Goal: Transaction & Acquisition: Purchase product/service

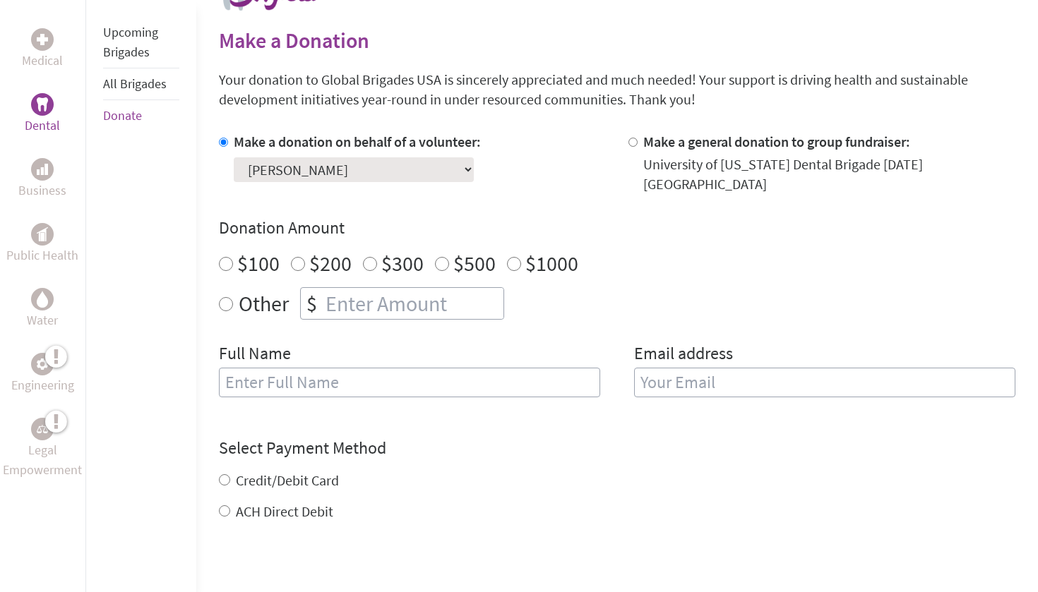
scroll to position [342, 0]
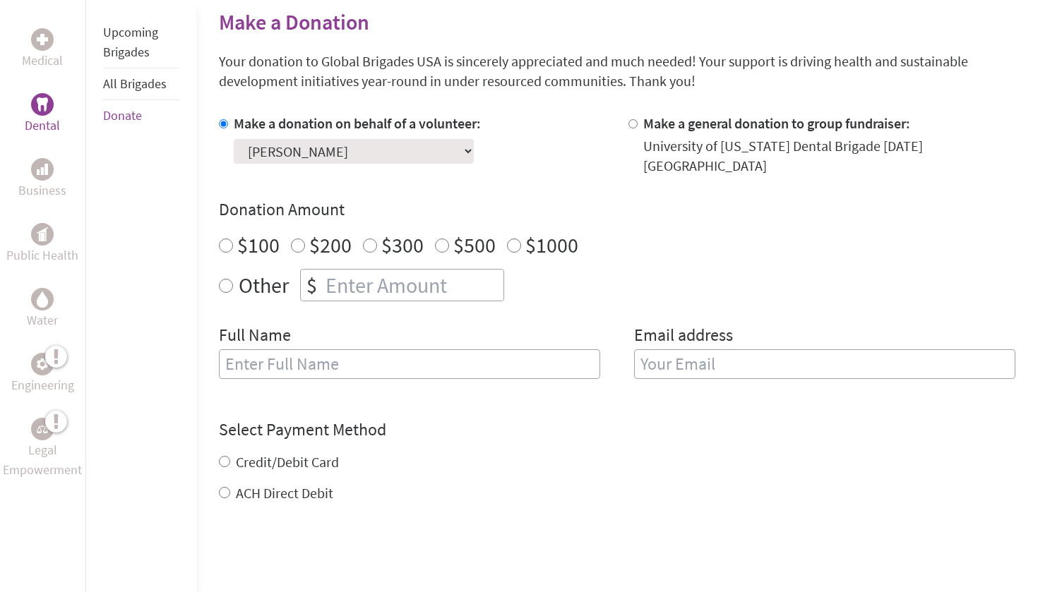
radio input "true"
click at [362, 270] on input "number" at bounding box center [413, 285] width 181 height 31
type input "250"
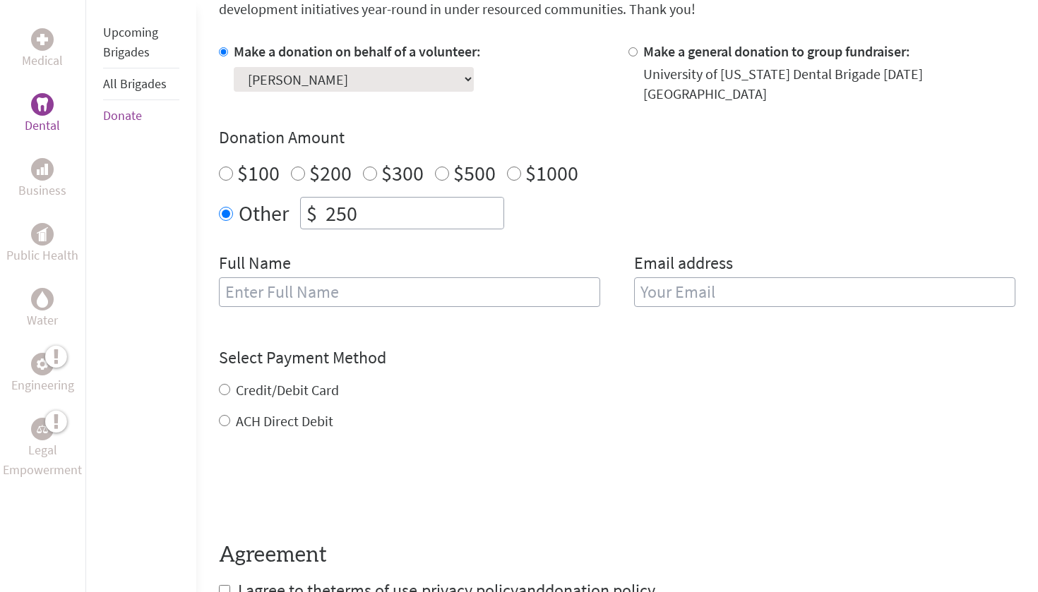
scroll to position [366, 0]
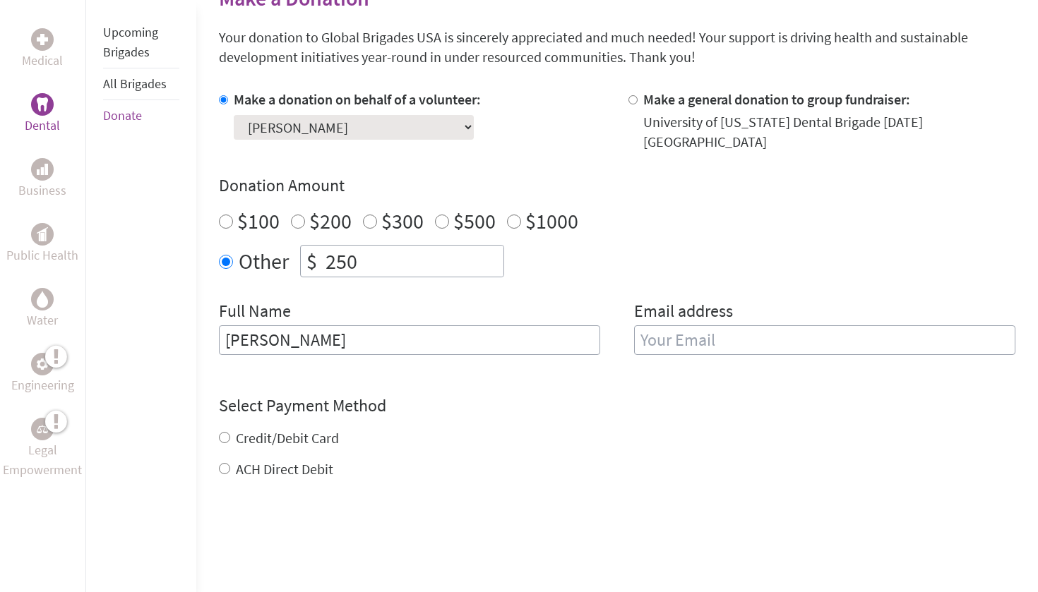
type input "[PERSON_NAME]"
type input "gbahn"
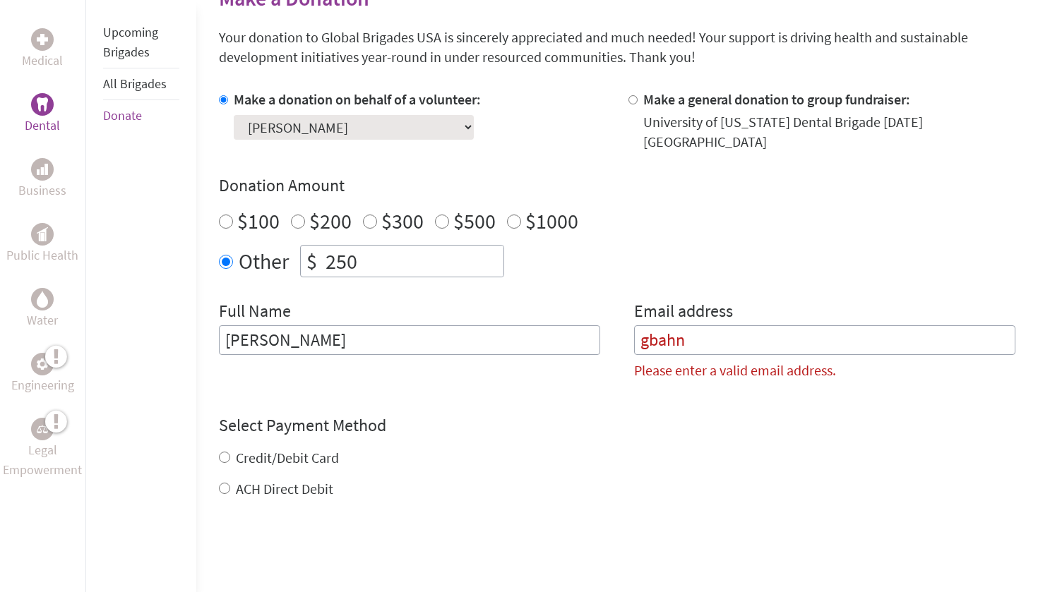
click at [275, 325] on input "[PERSON_NAME]" at bounding box center [409, 340] width 381 height 30
type input "Gaeun ([PERSON_NAME]) [PERSON_NAME]"
click at [694, 325] on input "gbahn" at bounding box center [824, 340] width 381 height 30
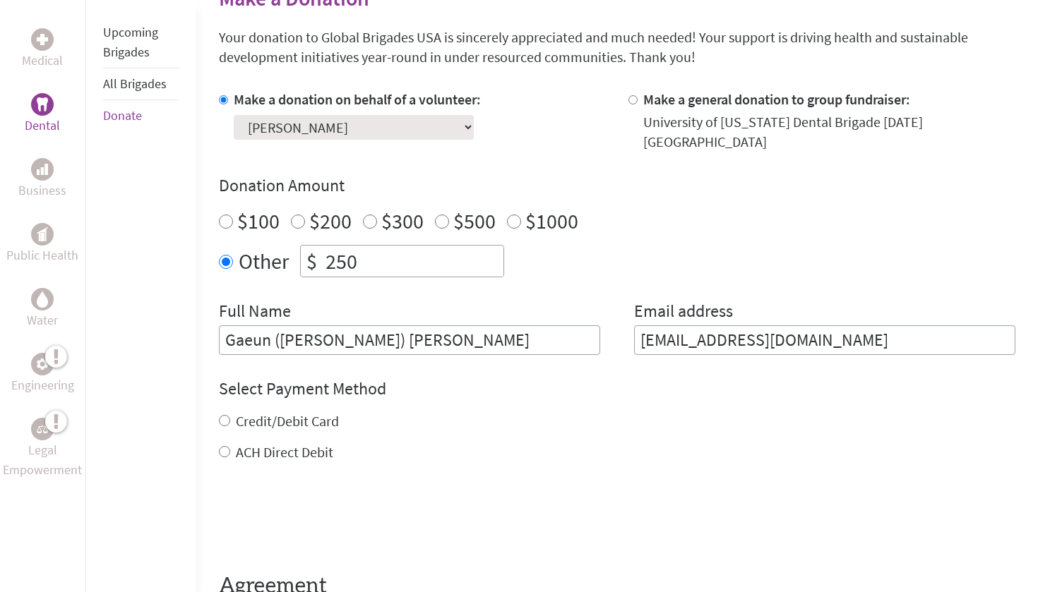
type input "[EMAIL_ADDRESS][DOMAIN_NAME]"
click at [542, 393] on div "Select Payment Method NOTE: American Express is not accepted. Please proceed no…" at bounding box center [617, 420] width 796 height 85
click at [265, 412] on label "Credit/Debit Card" at bounding box center [287, 421] width 103 height 18
click at [230, 415] on input "Credit/Debit Card" at bounding box center [224, 420] width 11 height 11
radio input "true"
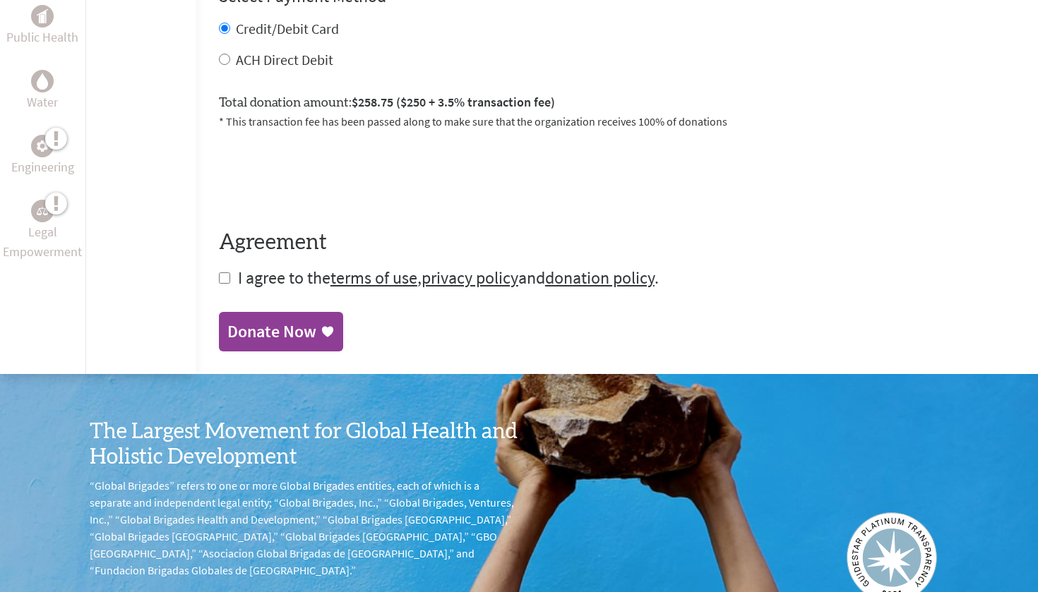
scroll to position [777, 0]
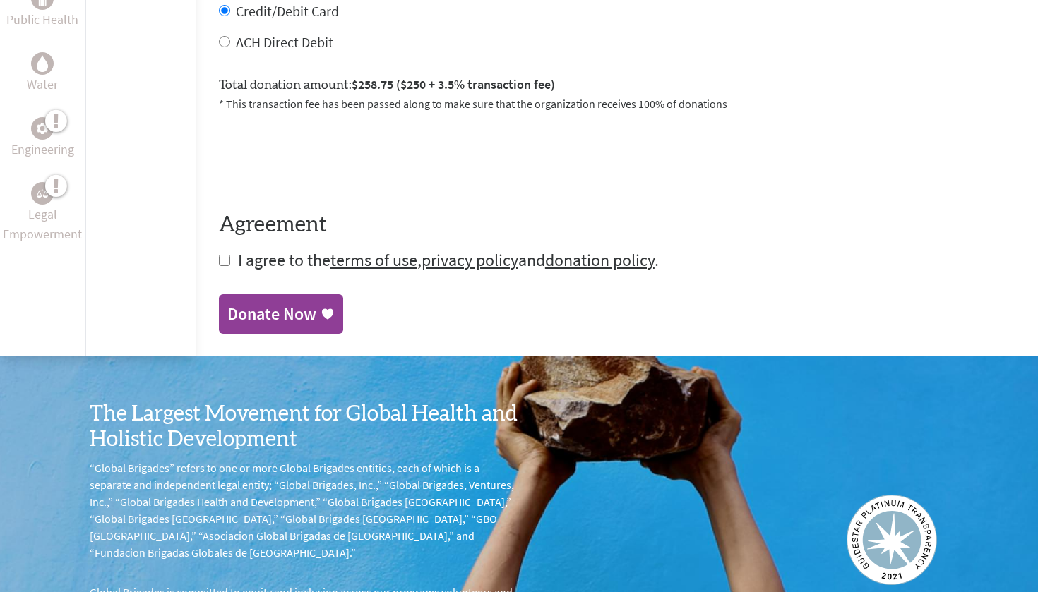
click at [223, 255] on input "checkbox" at bounding box center [224, 260] width 11 height 11
checkbox input "true"
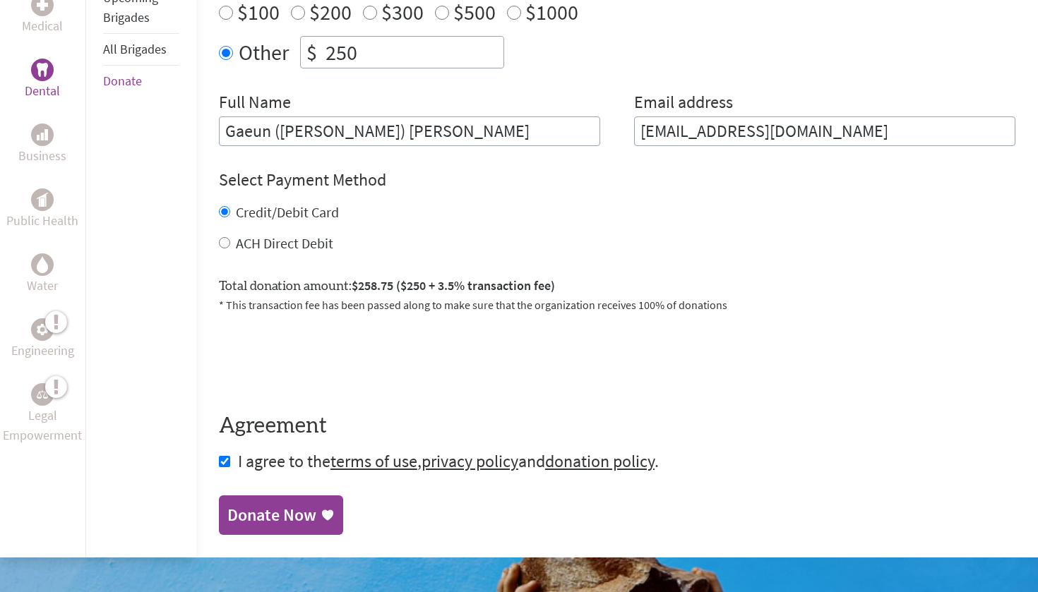
scroll to position [578, 0]
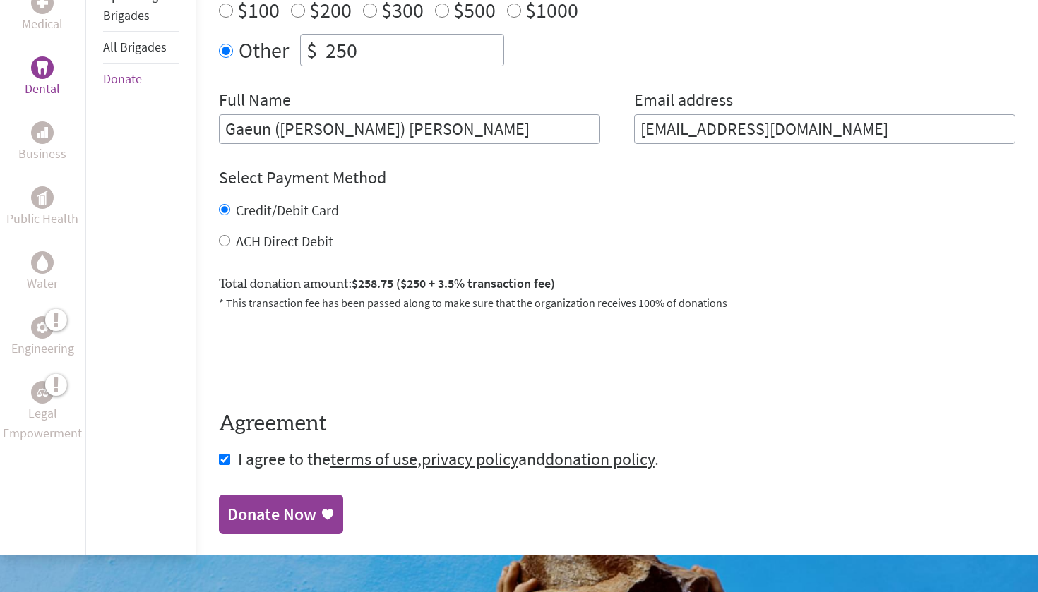
click at [292, 495] on link "Donate Now" at bounding box center [281, 515] width 124 height 40
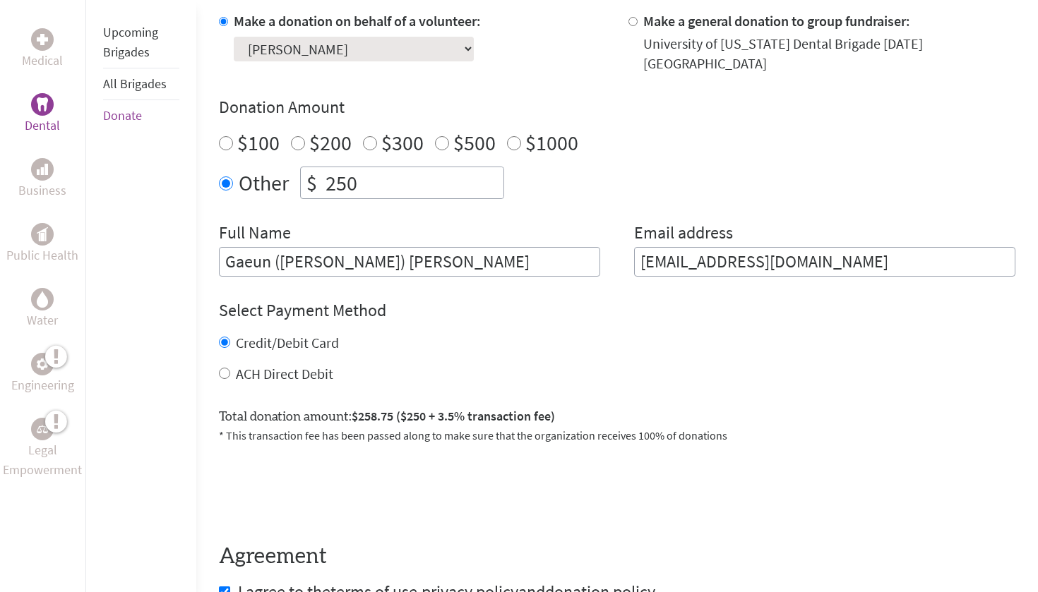
scroll to position [454, 0]
